Goal: Transaction & Acquisition: Purchase product/service

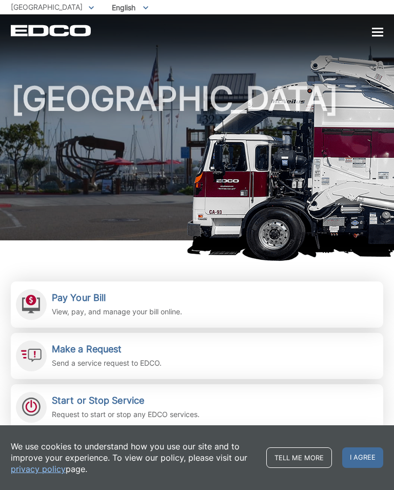
click at [88, 304] on div "Pay Your Bill View, pay, and manage your bill online." at bounding box center [117, 304] width 130 height 25
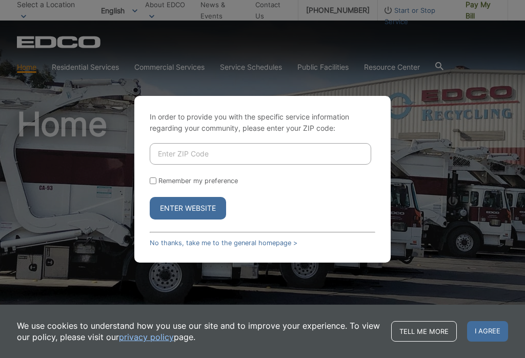
click at [241, 160] on input "Enter ZIP Code" at bounding box center [261, 154] width 222 height 22
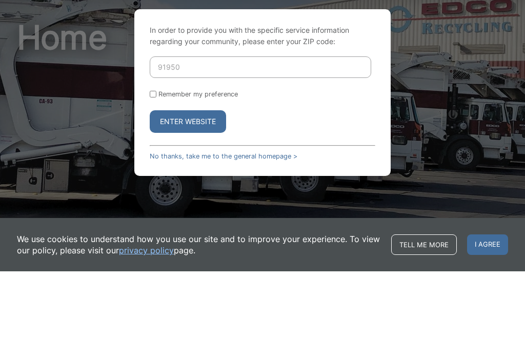
type input "91950"
click at [205, 197] on button "Enter Website" at bounding box center [188, 208] width 76 height 23
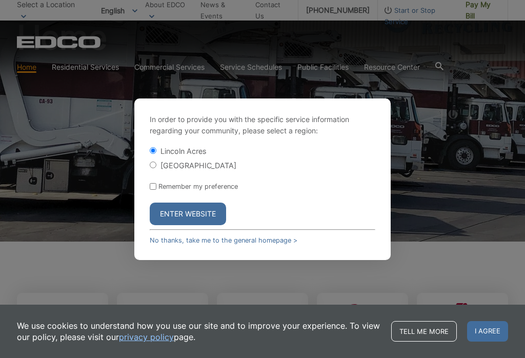
click at [157, 168] on input "[GEOGRAPHIC_DATA]" at bounding box center [153, 165] width 7 height 7
radio input "true"
click at [193, 222] on button "Enter Website" at bounding box center [188, 214] width 76 height 23
